Goal: Task Accomplishment & Management: Manage account settings

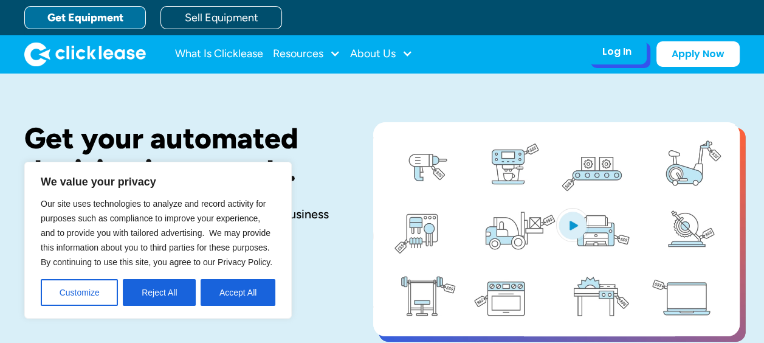
click at [610, 56] on div "Log In" at bounding box center [616, 52] width 29 height 12
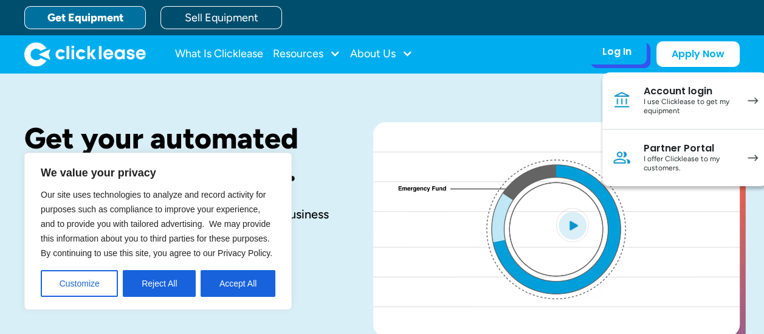
click at [660, 103] on div "I use Clicklease to get my equipment" at bounding box center [690, 106] width 92 height 19
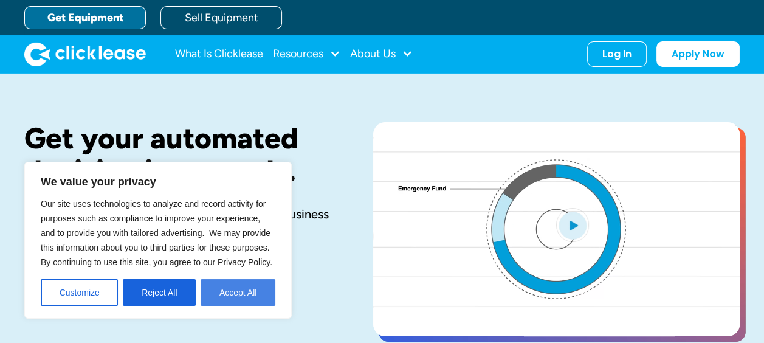
click at [240, 301] on button "Accept All" at bounding box center [238, 292] width 75 height 27
